Goal: Transaction & Acquisition: Subscribe to service/newsletter

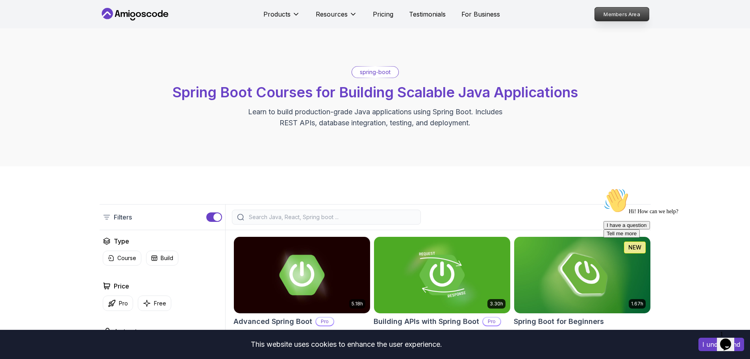
click at [625, 14] on p "Members Area" at bounding box center [622, 13] width 54 height 13
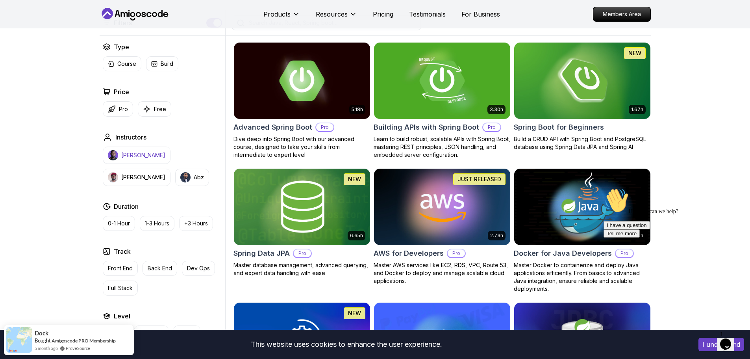
scroll to position [197, 0]
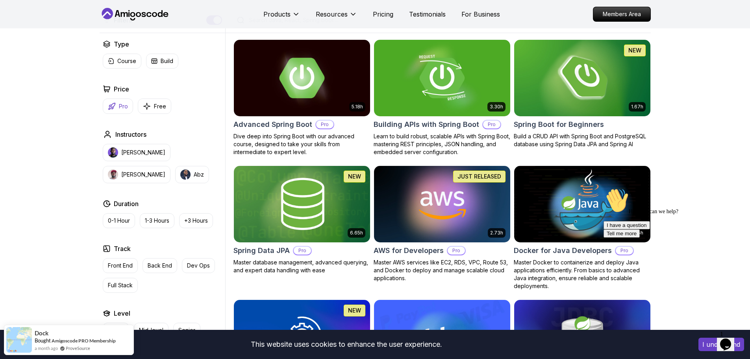
click at [122, 109] on p "Pro" at bounding box center [123, 106] width 9 height 8
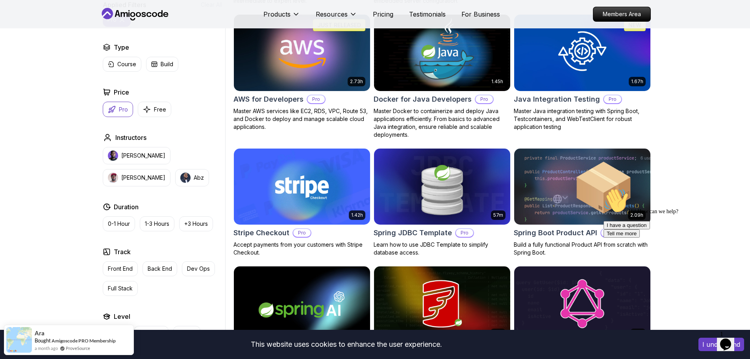
scroll to position [354, 0]
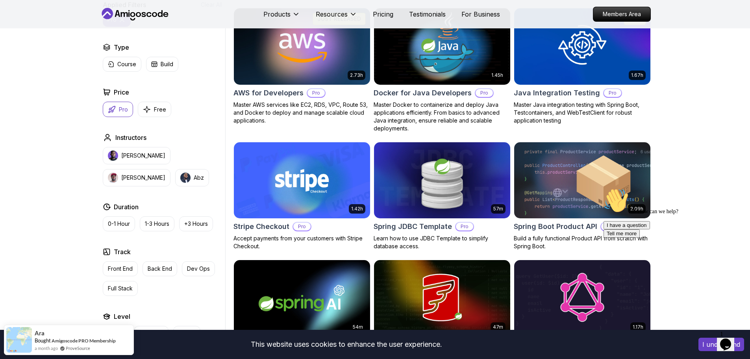
click at [314, 94] on p "Pro" at bounding box center [316, 93] width 17 height 8
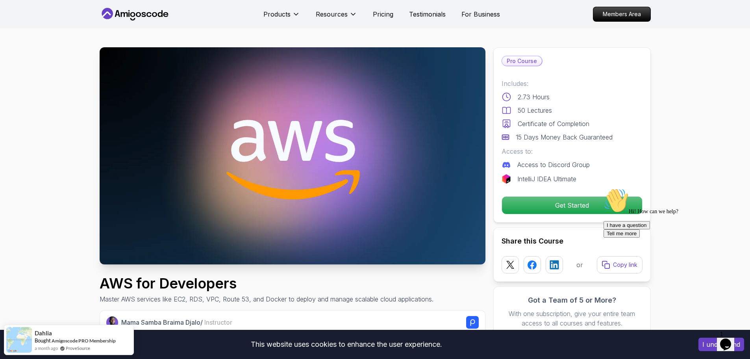
click at [526, 59] on p "Pro Course" at bounding box center [522, 60] width 40 height 9
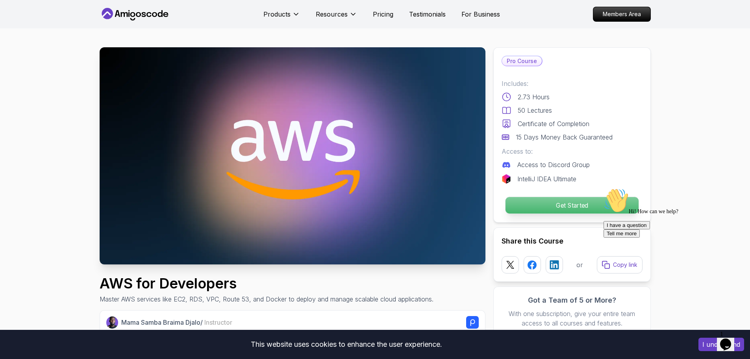
click at [540, 202] on p "Get Started" at bounding box center [571, 205] width 133 height 17
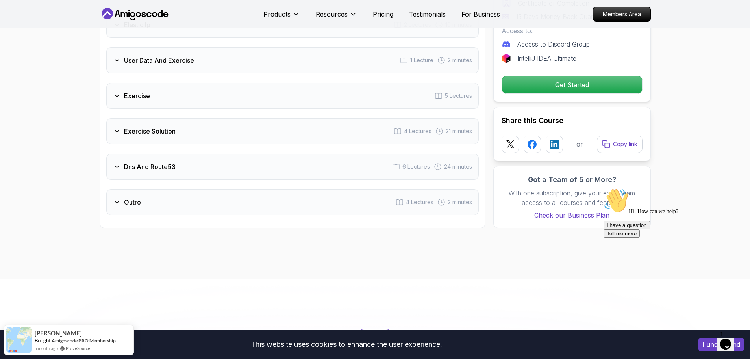
scroll to position [1290, 0]
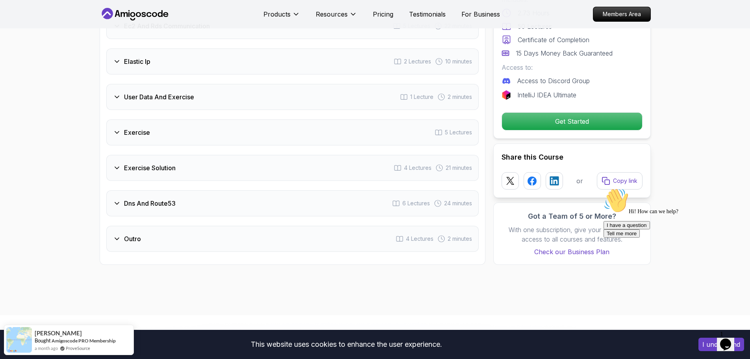
click at [725, 344] on icon "Opens Chat This icon Opens the chat window." at bounding box center [725, 344] width 13 height 13
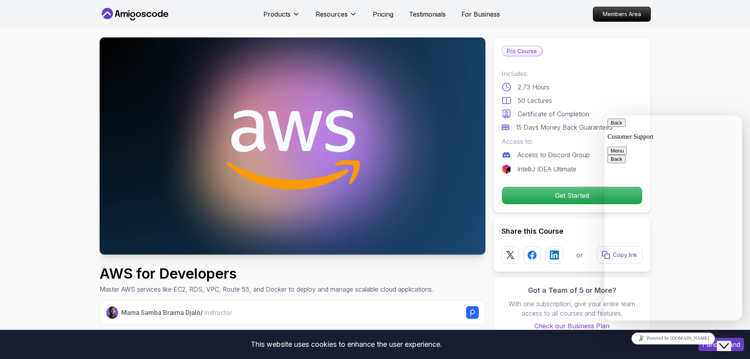
scroll to position [0, 0]
